Goal: Browse casually

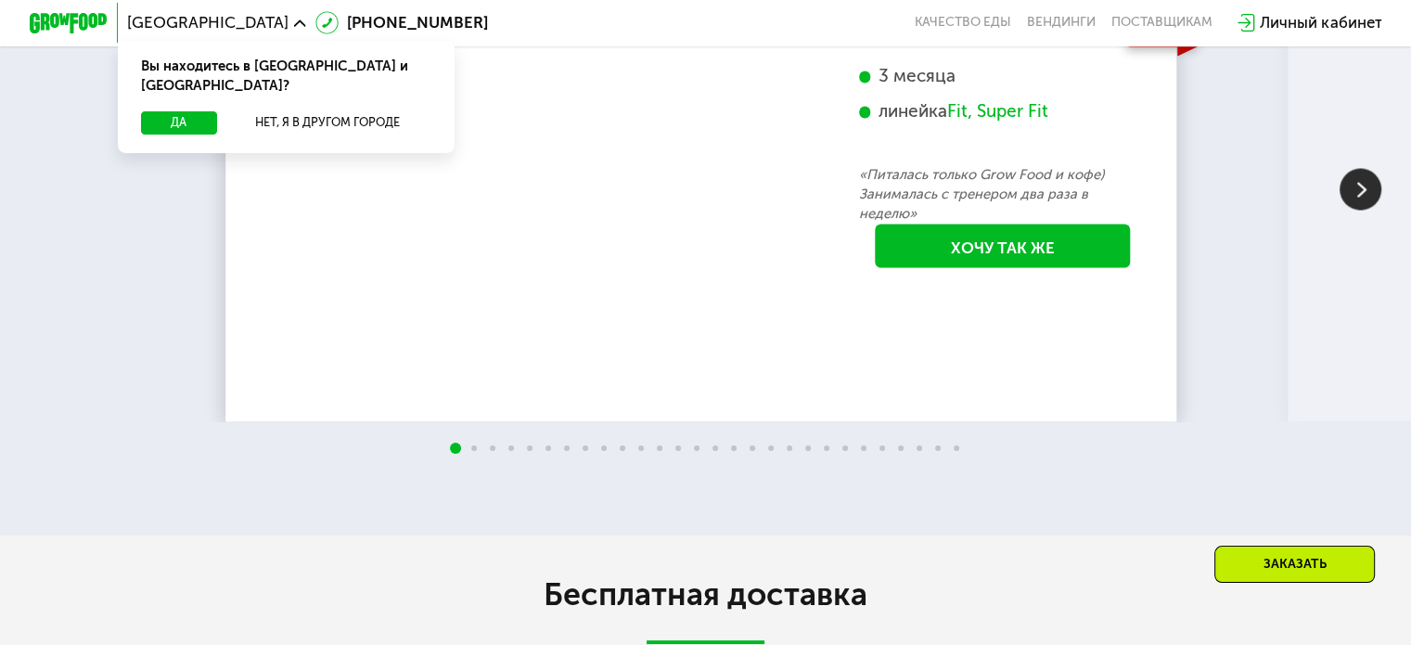
scroll to position [3249, 0]
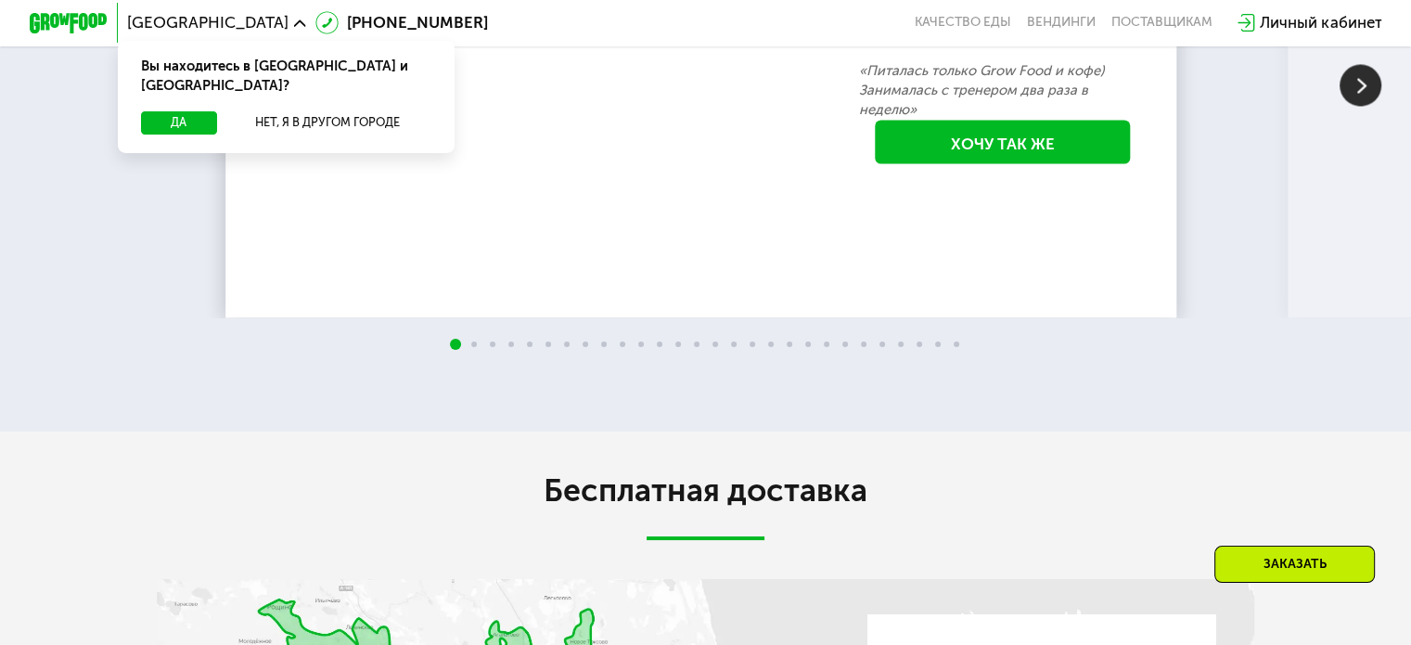
drag, startPoint x: 1424, startPoint y: 57, endPoint x: 1396, endPoint y: 348, distance: 292.8
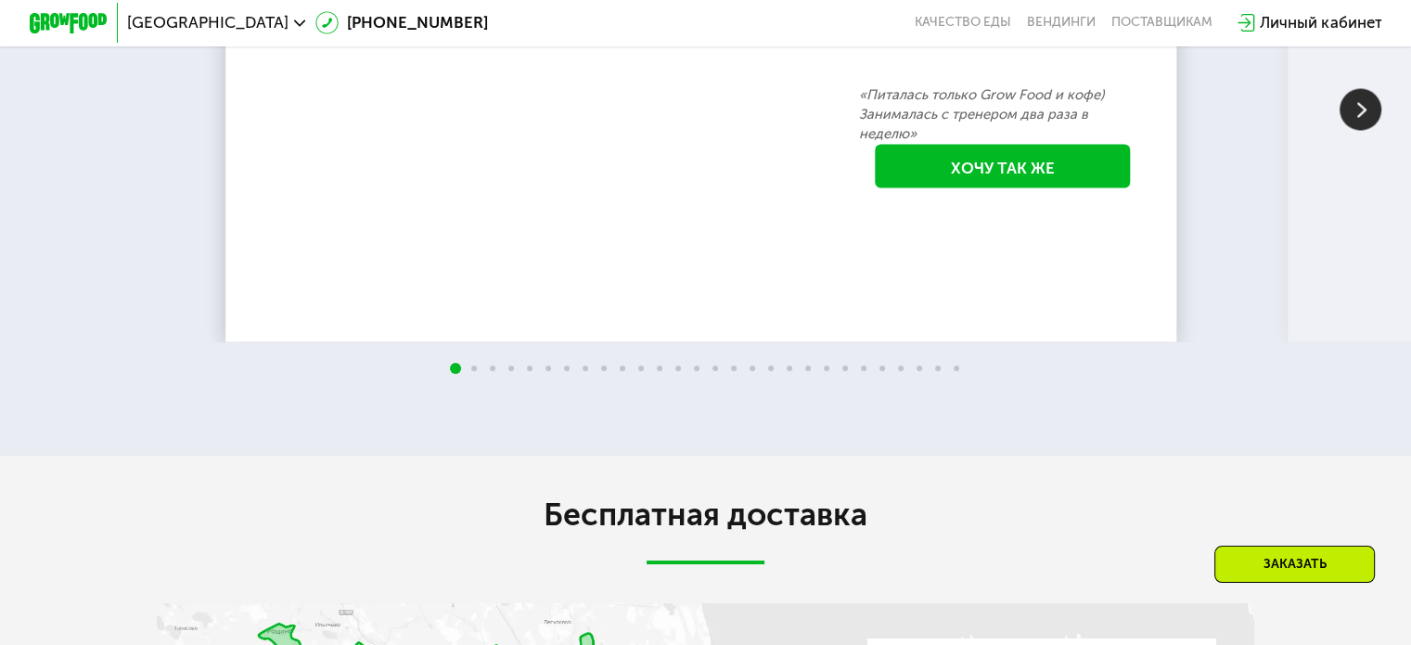
click at [1350, 130] on img at bounding box center [1361, 109] width 42 height 42
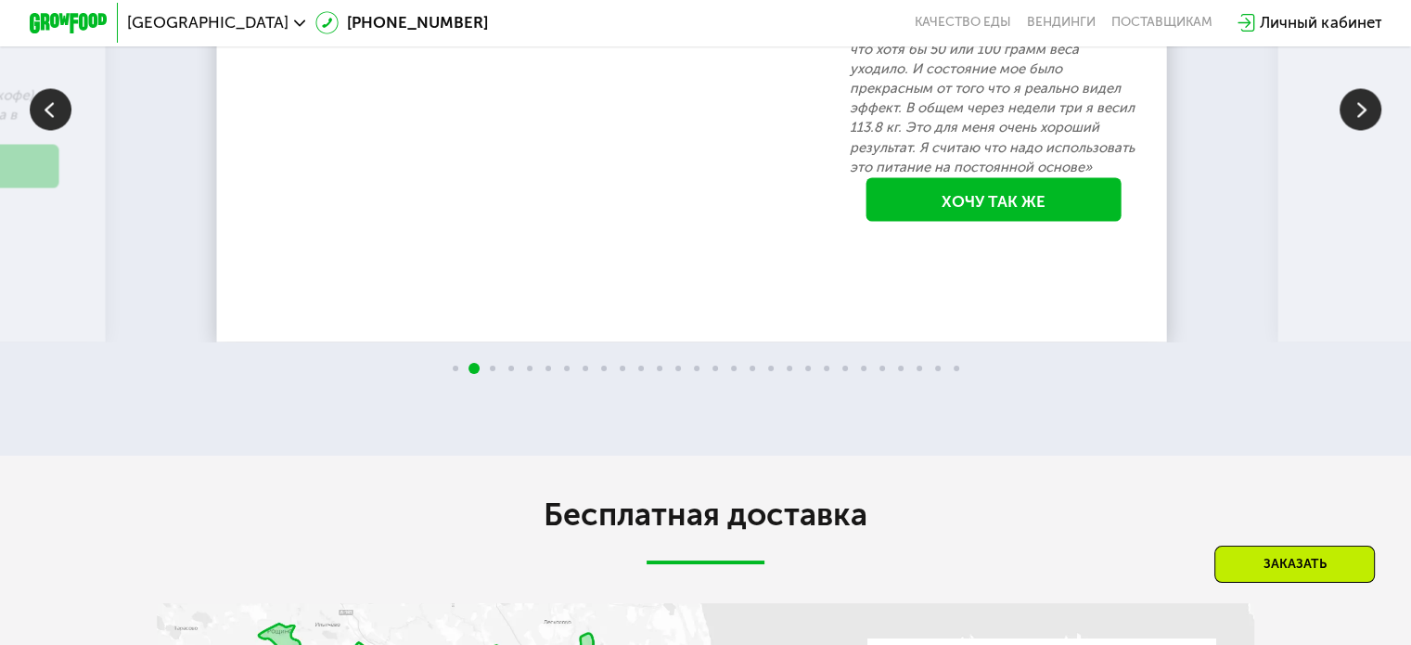
click at [1344, 130] on img at bounding box center [1361, 109] width 42 height 42
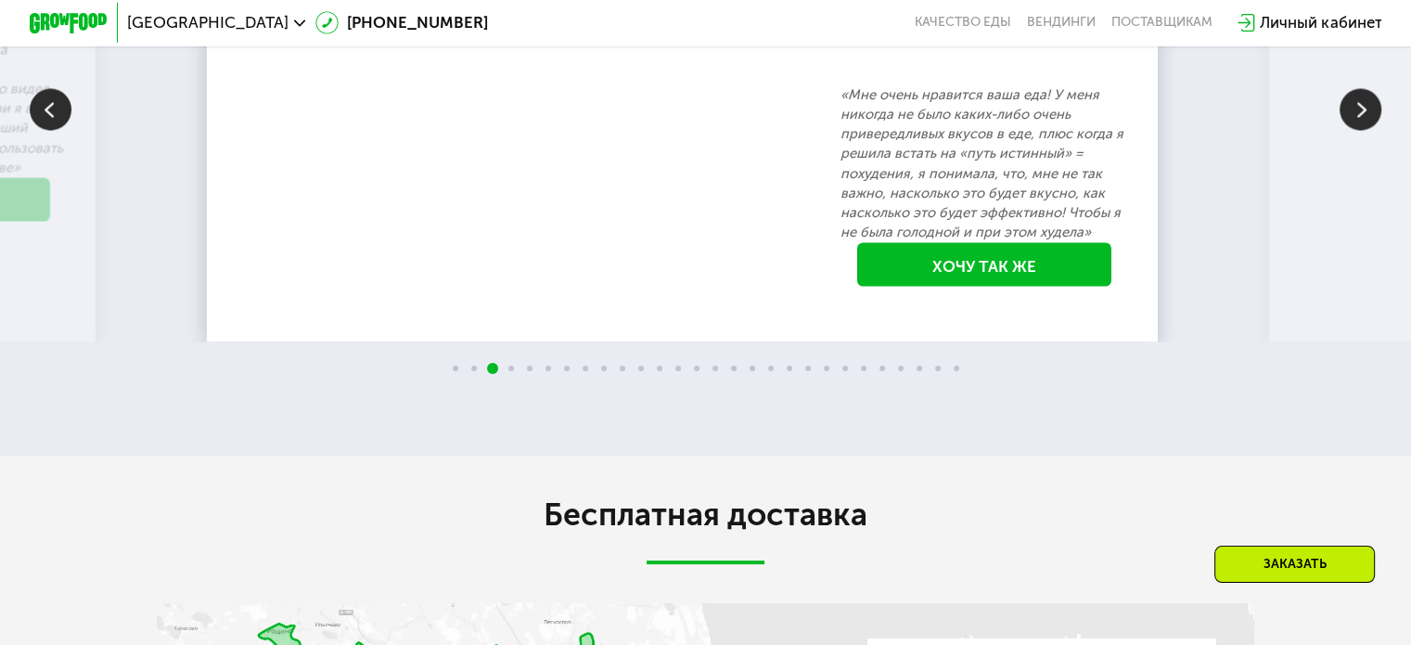
click at [1344, 130] on img at bounding box center [1361, 109] width 42 height 42
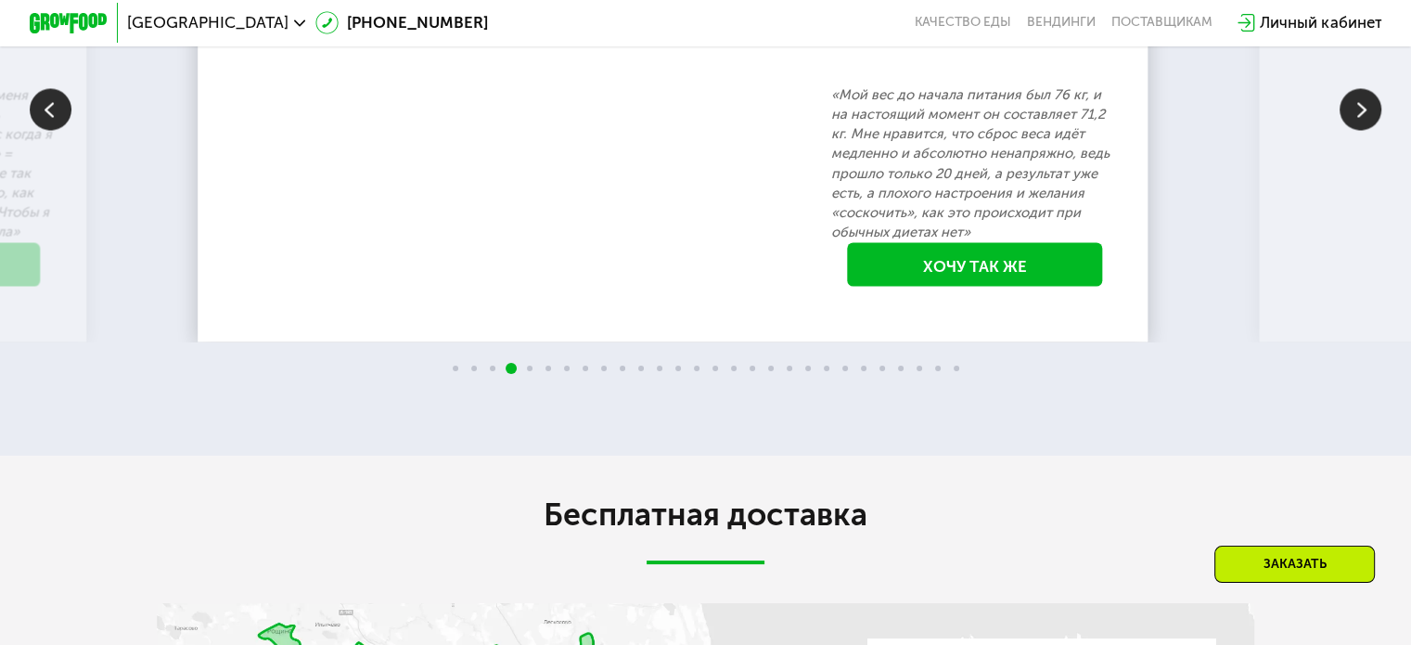
click at [1344, 130] on img at bounding box center [1361, 109] width 42 height 42
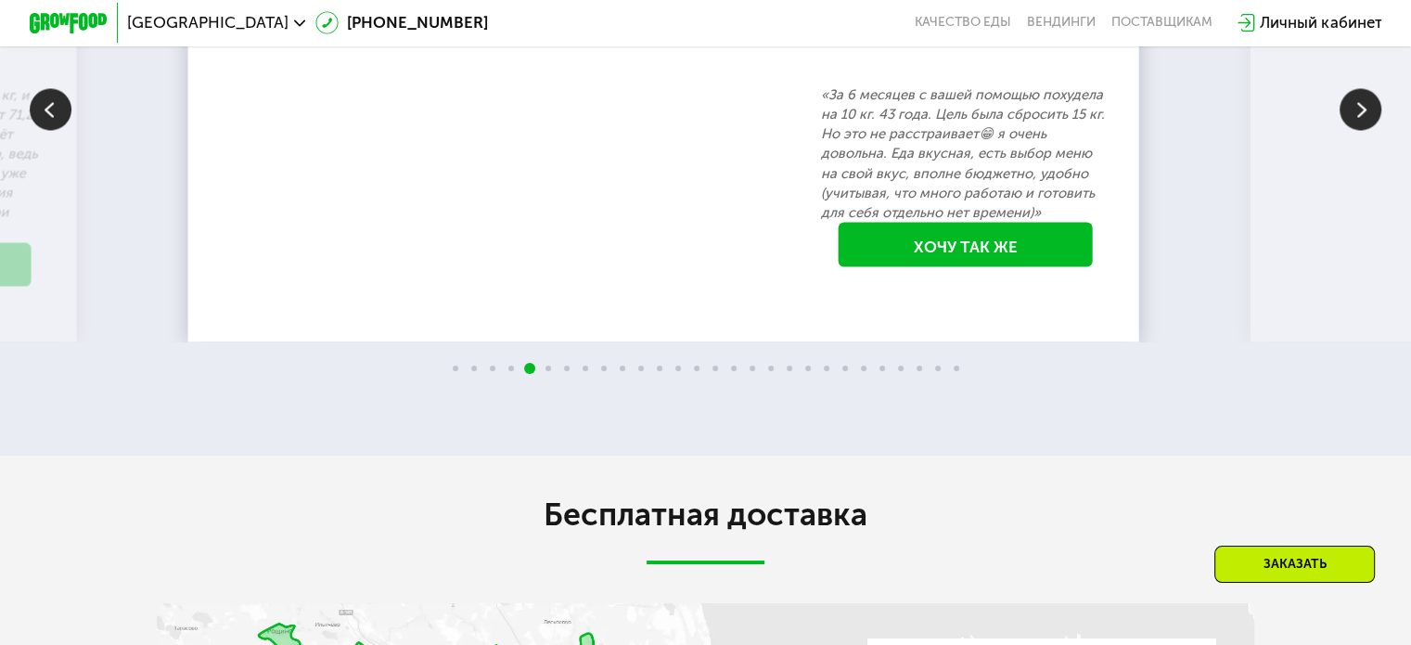
click at [1344, 130] on img at bounding box center [1361, 109] width 42 height 42
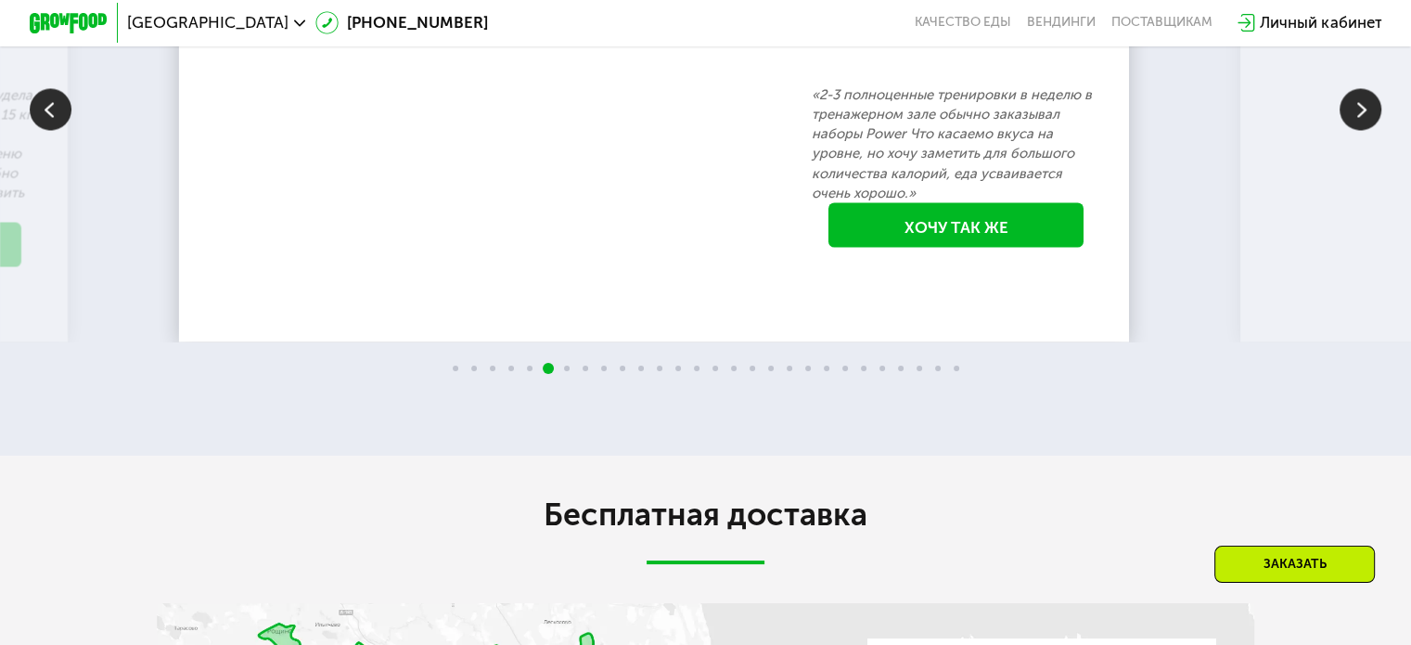
click at [41, 130] on img at bounding box center [51, 109] width 42 height 42
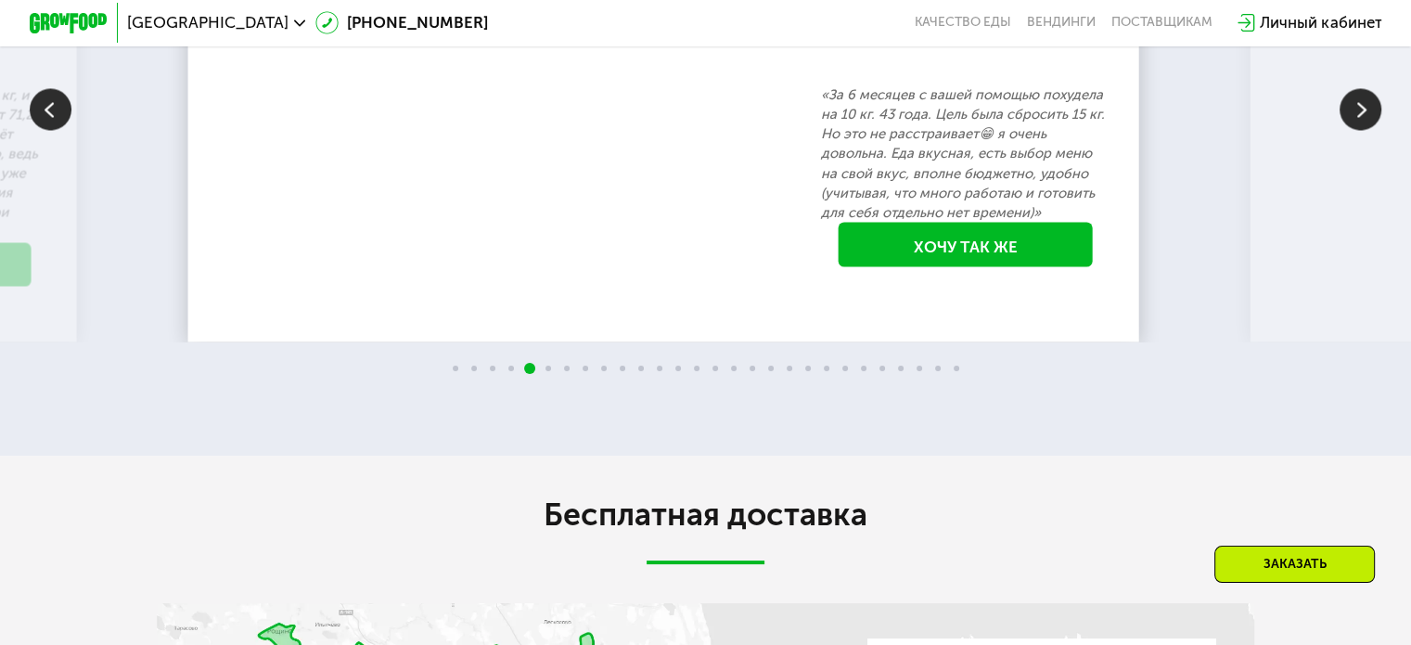
click at [1365, 130] on img at bounding box center [1361, 109] width 42 height 42
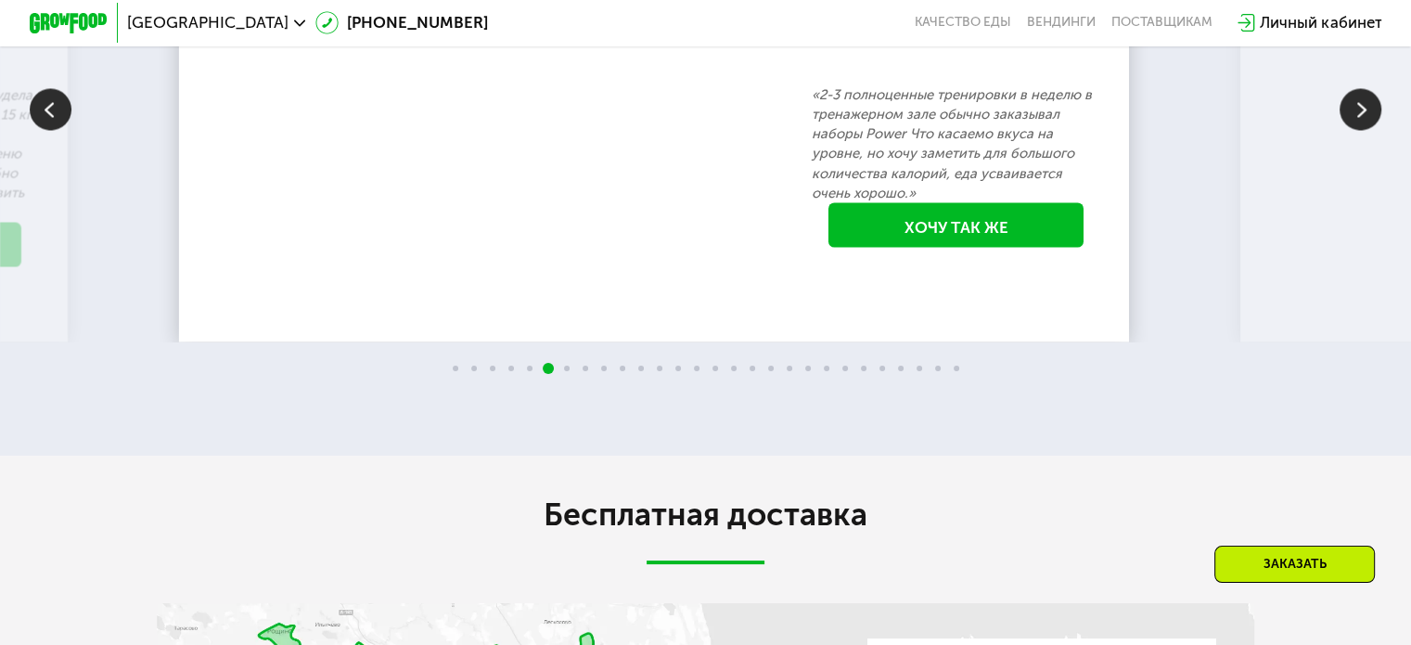
click at [1365, 130] on img at bounding box center [1361, 109] width 42 height 42
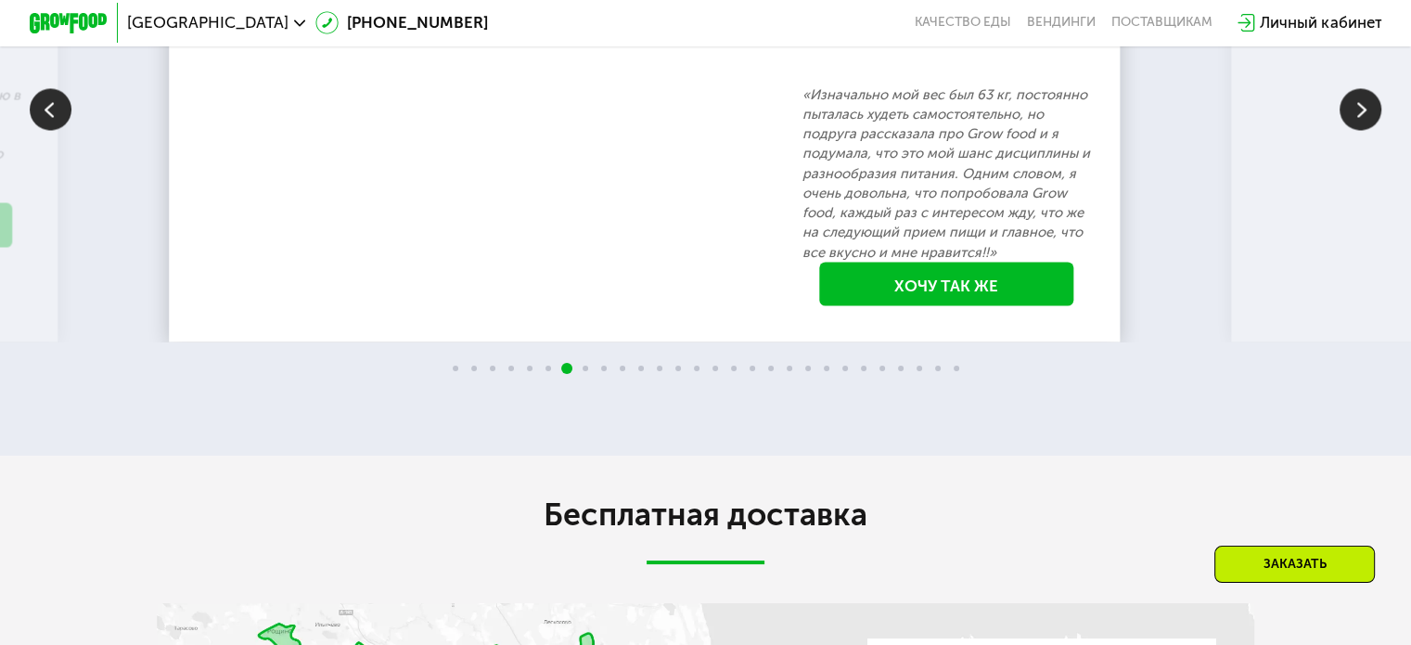
click at [1365, 130] on img at bounding box center [1361, 109] width 42 height 42
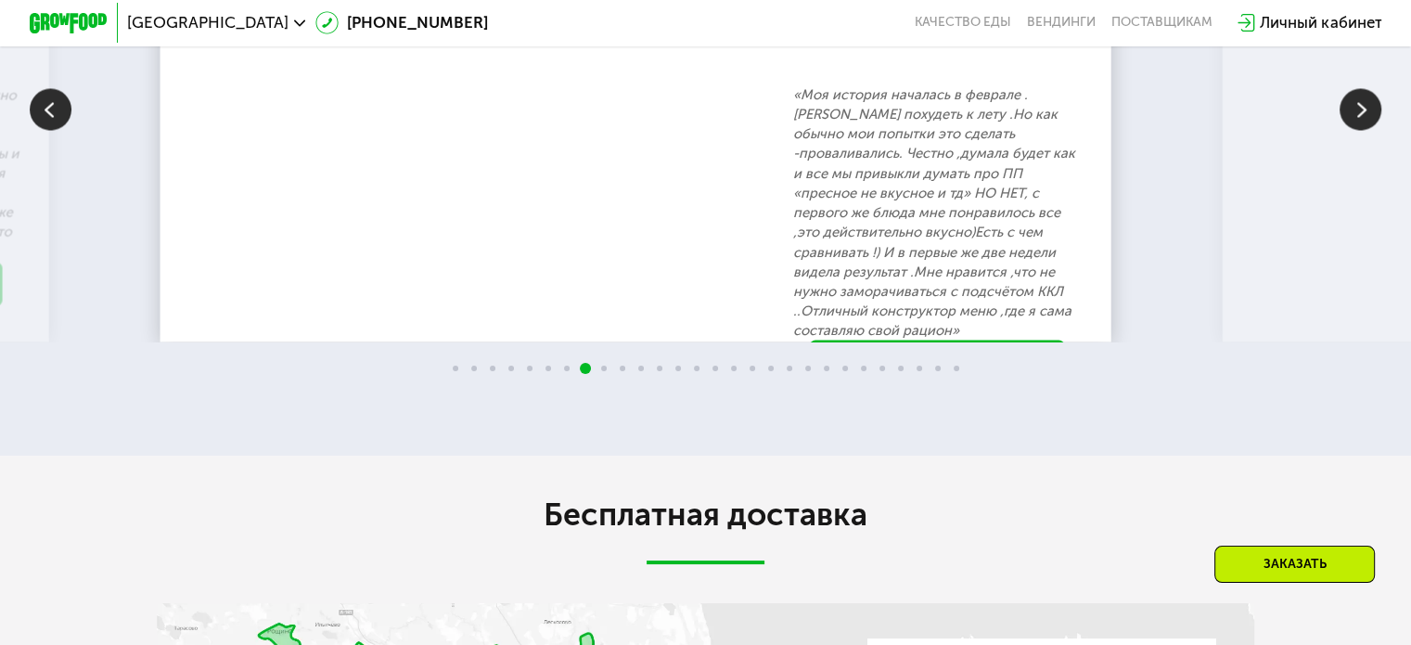
click at [1365, 130] on img at bounding box center [1361, 109] width 42 height 42
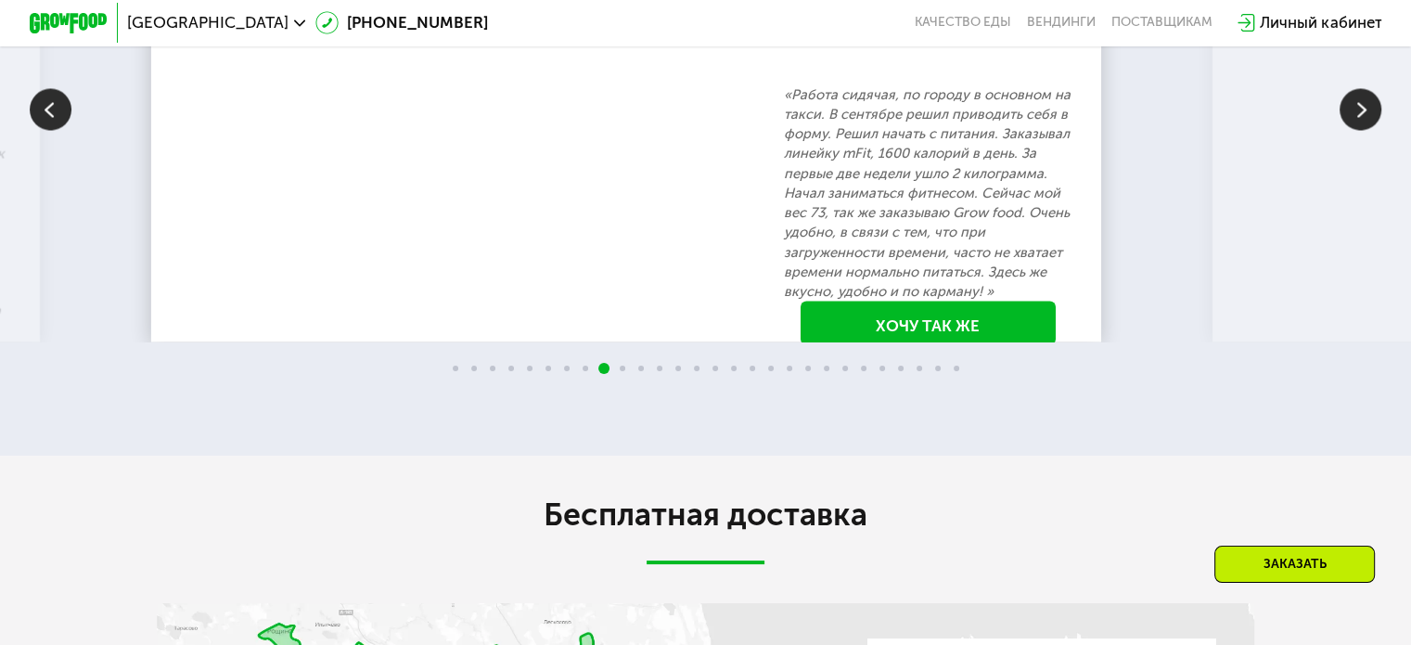
click at [1365, 130] on img at bounding box center [1361, 109] width 42 height 42
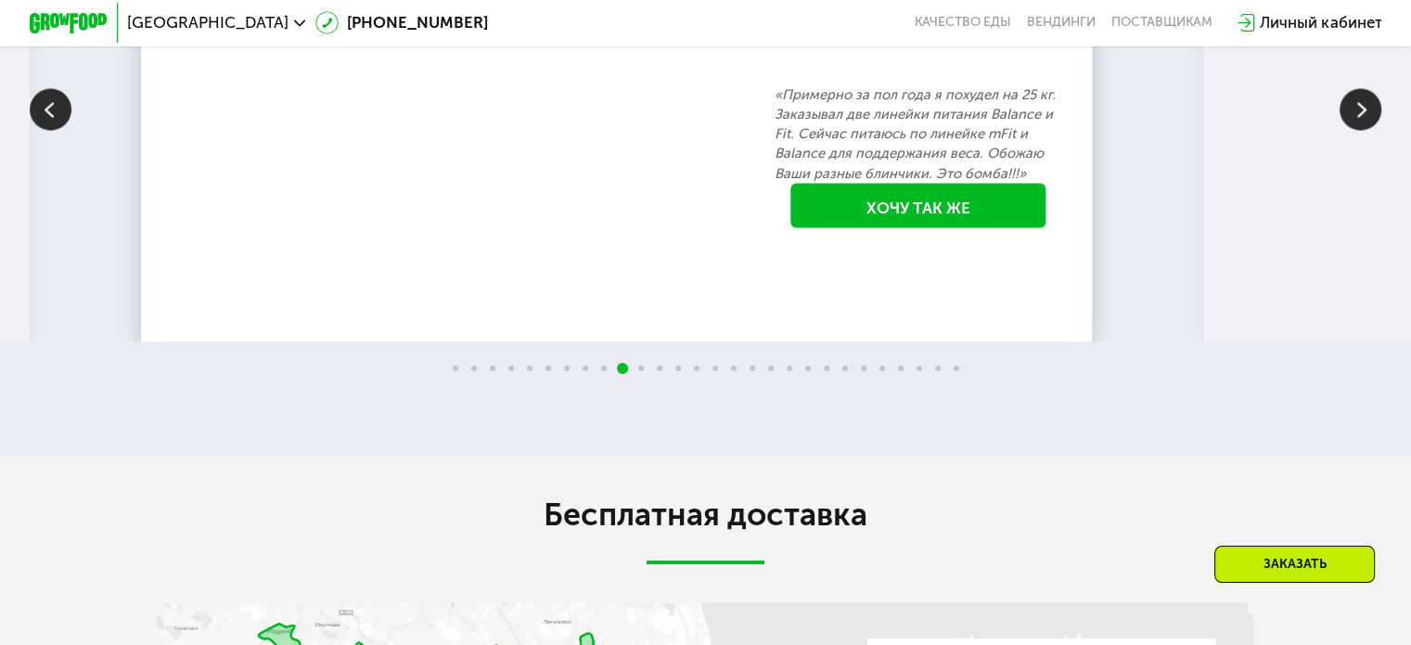
click at [1365, 130] on img at bounding box center [1361, 109] width 42 height 42
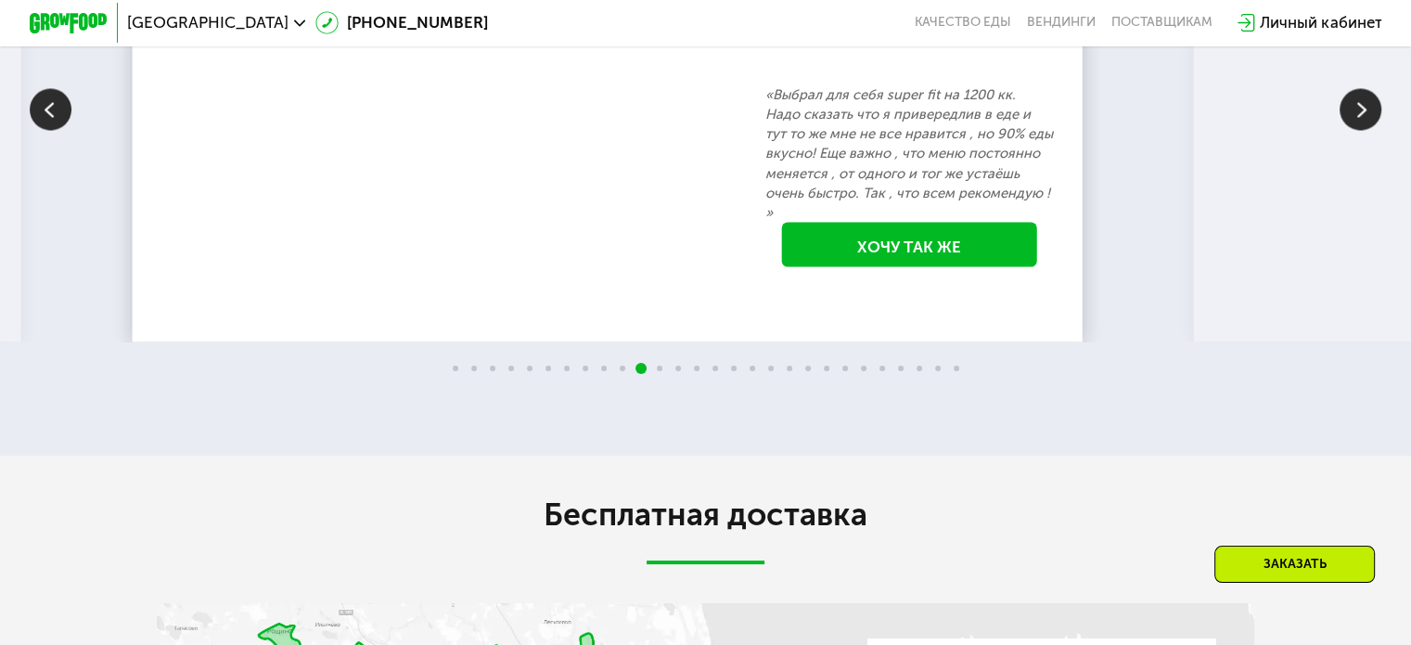
click at [1365, 130] on img at bounding box center [1361, 109] width 42 height 42
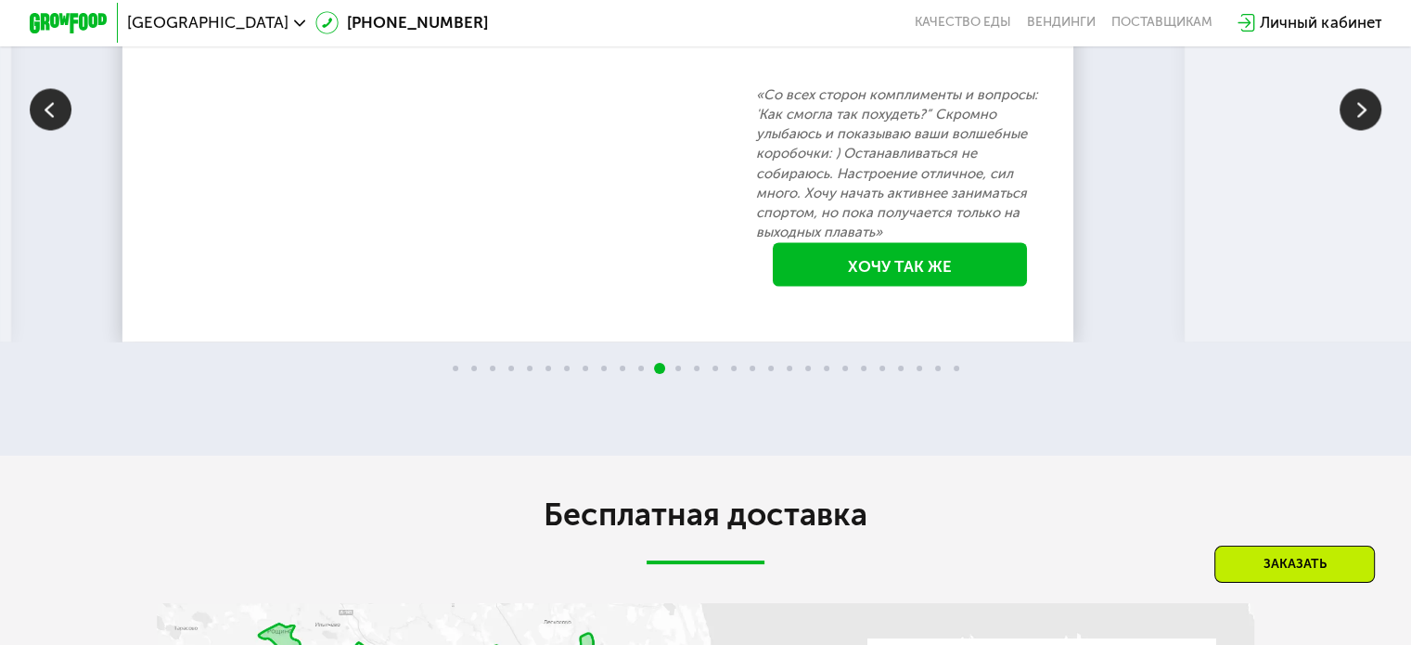
click at [1365, 130] on img at bounding box center [1361, 109] width 42 height 42
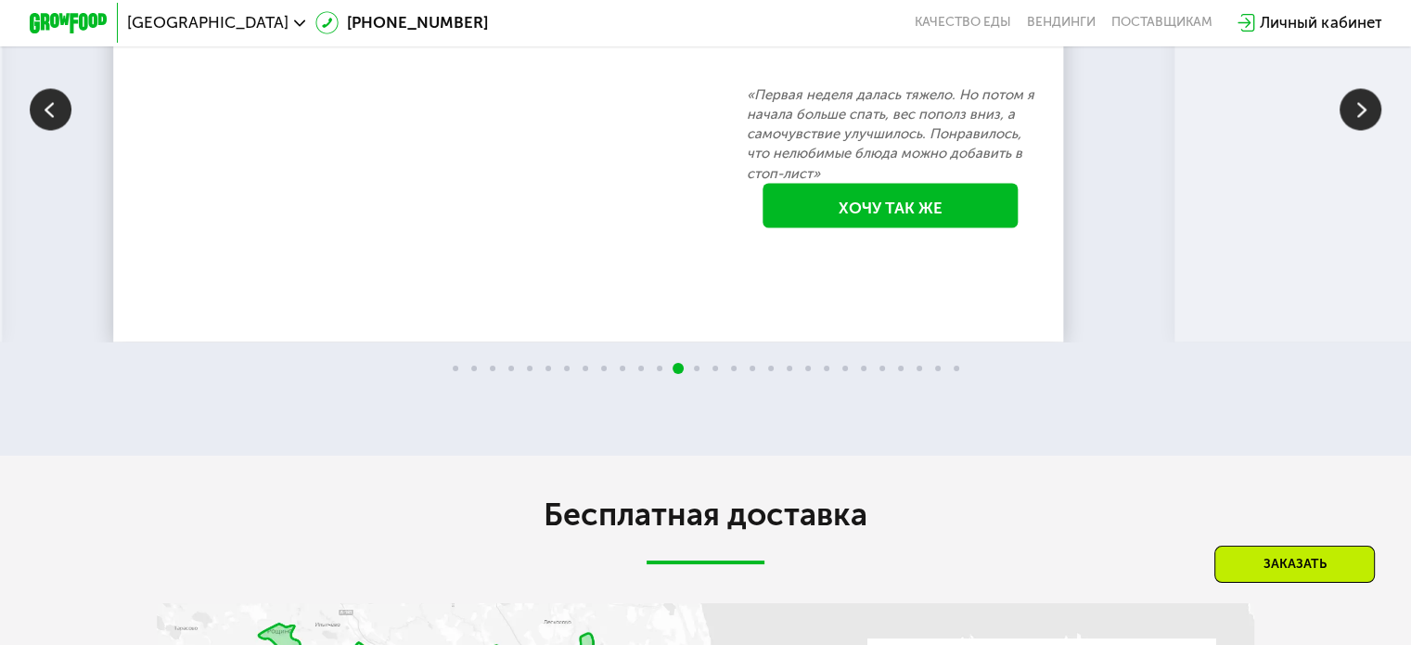
click at [1365, 130] on img at bounding box center [1361, 109] width 42 height 42
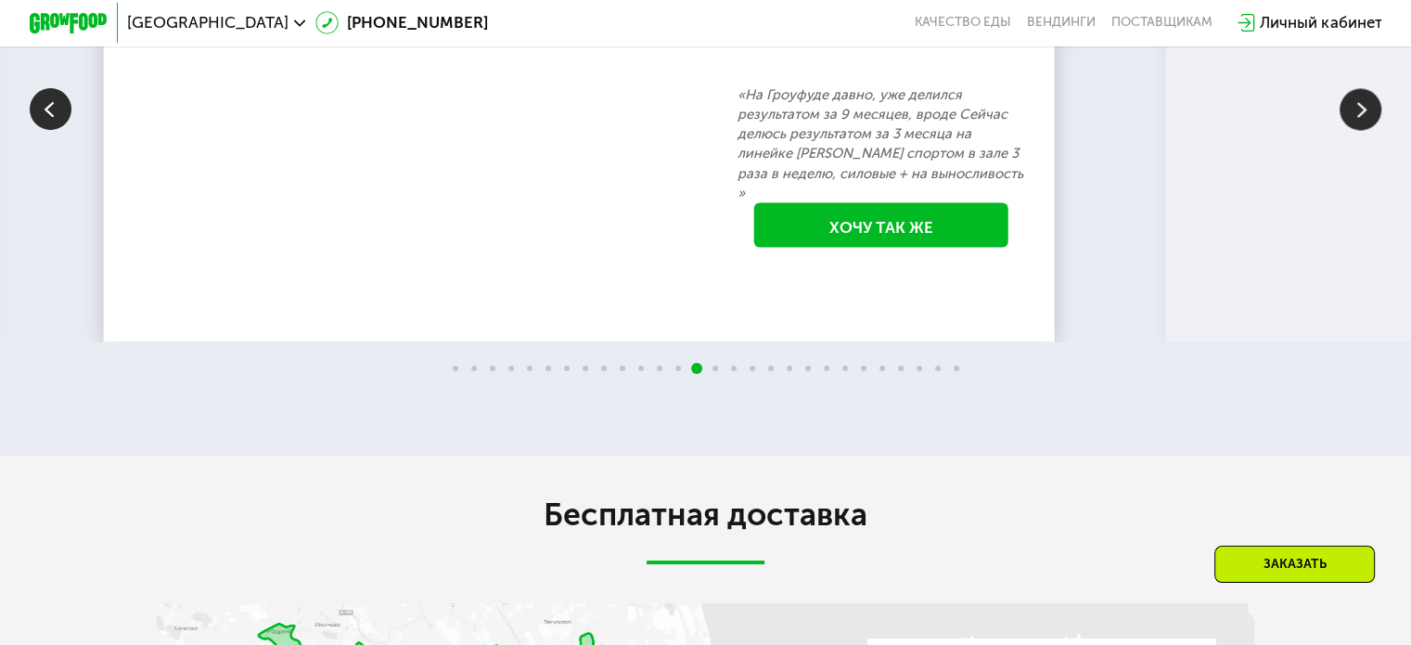
click at [1365, 130] on img at bounding box center [1361, 109] width 42 height 42
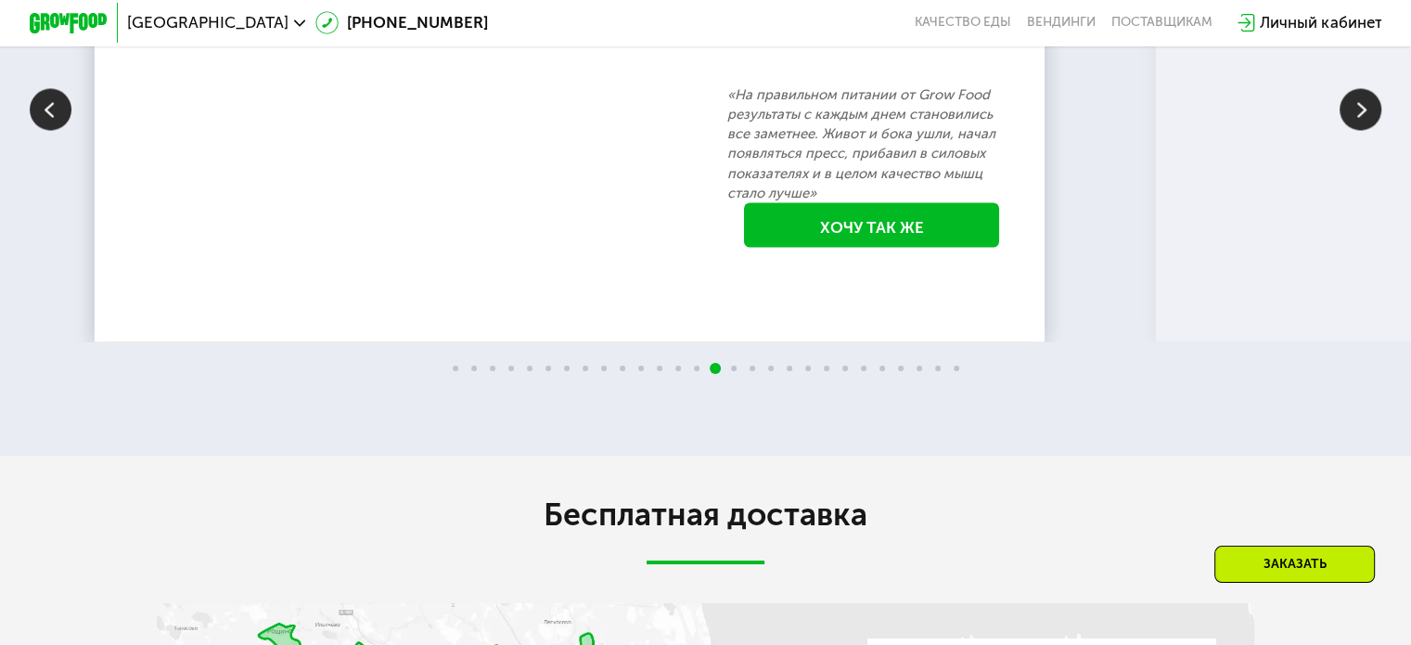
click at [1365, 130] on img at bounding box center [1361, 109] width 42 height 42
